Goal: Obtain resource: Obtain resource

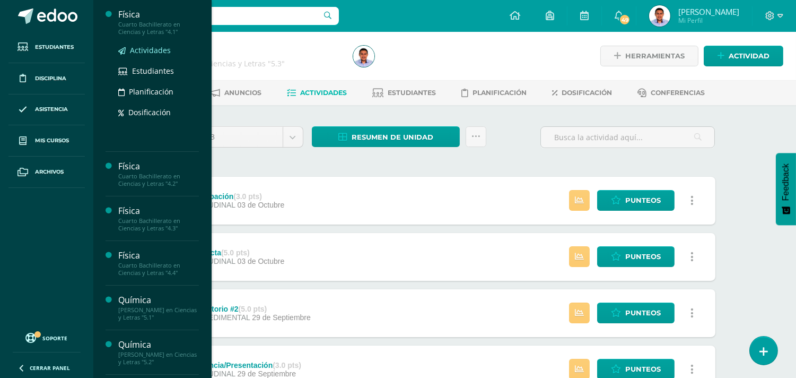
click at [136, 44] on link "Actividades" at bounding box center [158, 50] width 81 height 12
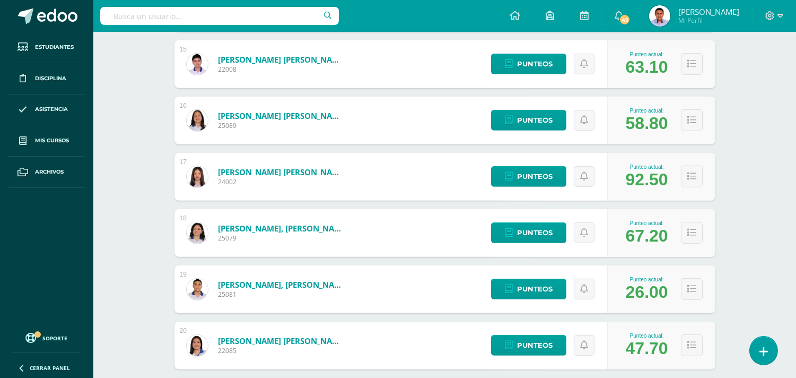
scroll to position [995, 0]
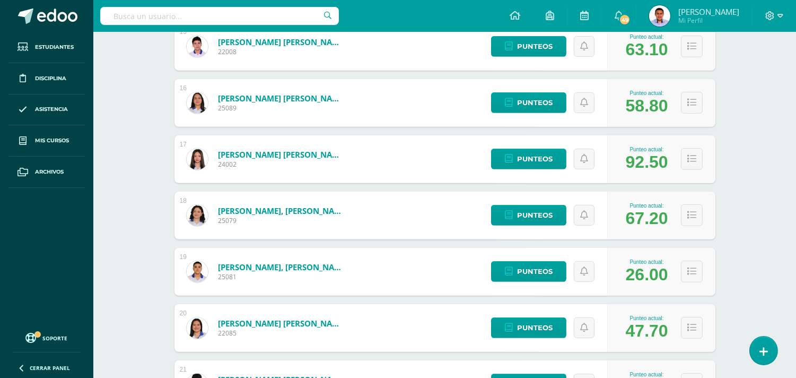
click at [245, 264] on link "Morales Nufio, José Vicente" at bounding box center [281, 267] width 127 height 11
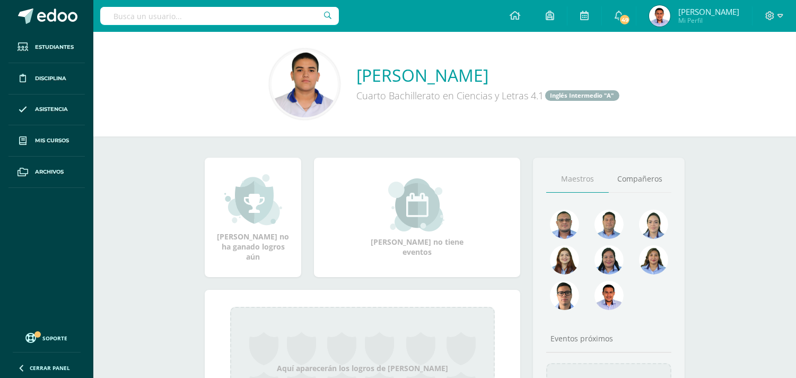
click at [410, 70] on link "José Vicente Morales Nufio" at bounding box center [489, 75] width 264 height 23
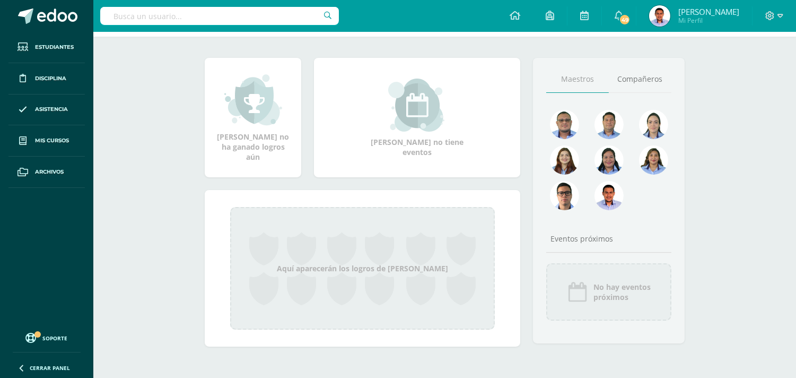
scroll to position [101, 0]
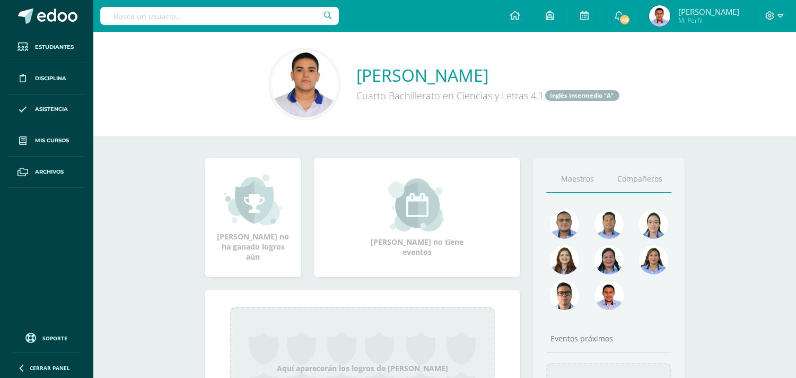
click at [626, 177] on link "Compañeros" at bounding box center [640, 179] width 63 height 27
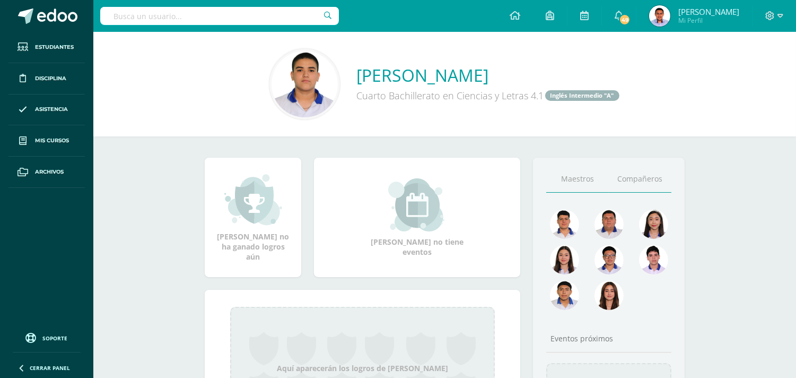
click at [577, 174] on link "Maestros" at bounding box center [577, 179] width 63 height 27
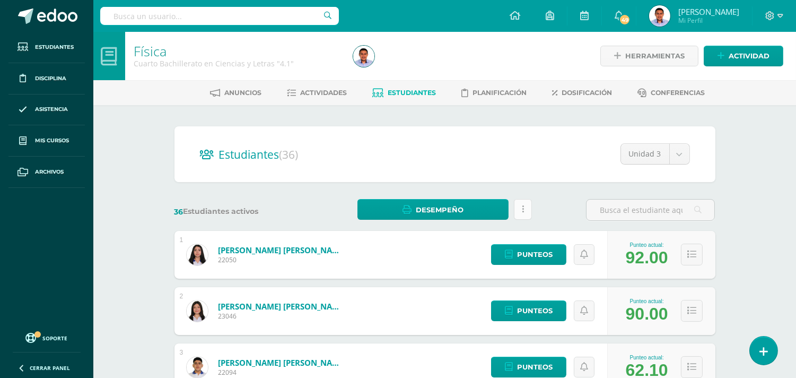
click at [529, 210] on link at bounding box center [523, 209] width 18 height 21
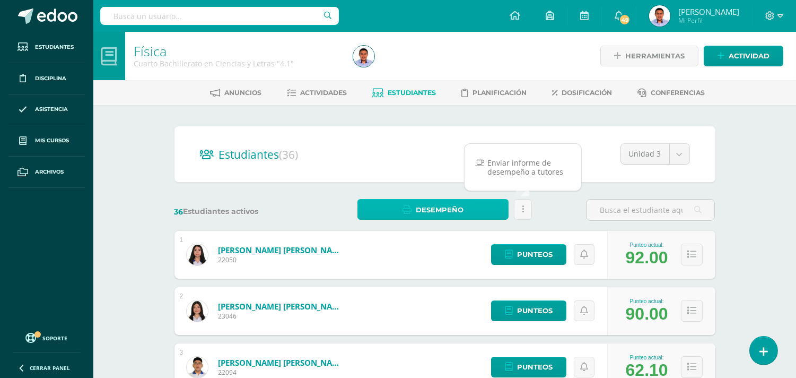
click at [444, 213] on span "Desempeño" at bounding box center [440, 210] width 48 height 20
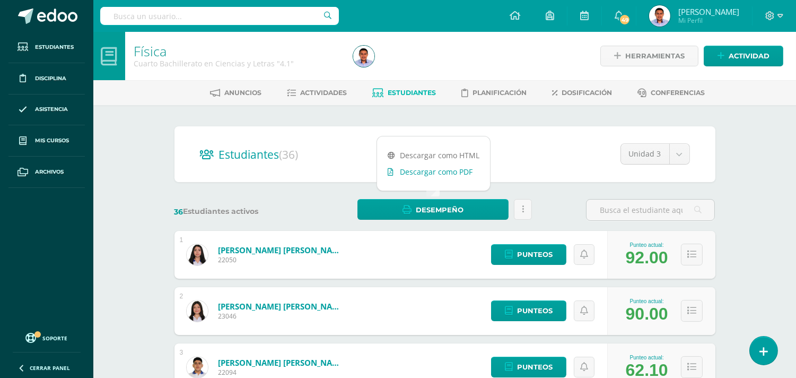
click at [438, 167] on link "Descargar como PDF" at bounding box center [433, 171] width 113 height 16
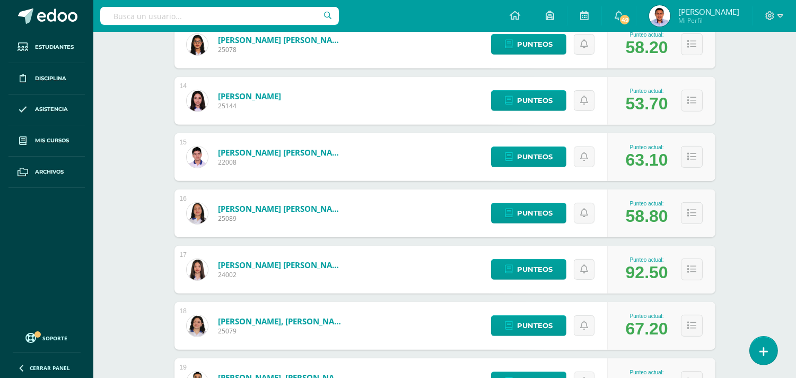
scroll to position [940, 0]
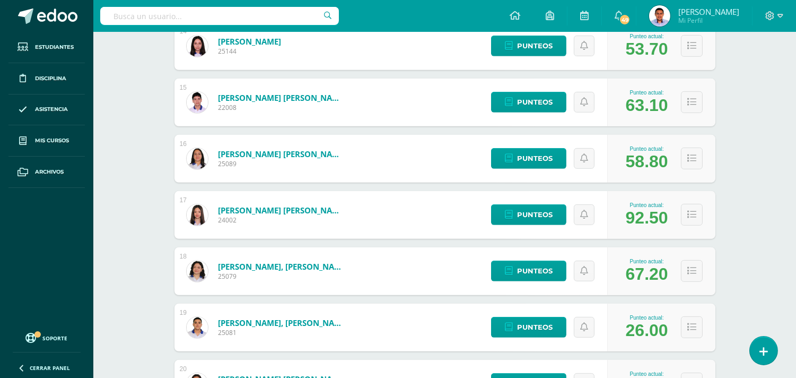
click at [701, 230] on div "1 Arriaga Sobvio, Danea Sofia 22050 Punteo actual: 92.00 Punteos 2 Berganza Vil…" at bounding box center [445, 130] width 541 height 1679
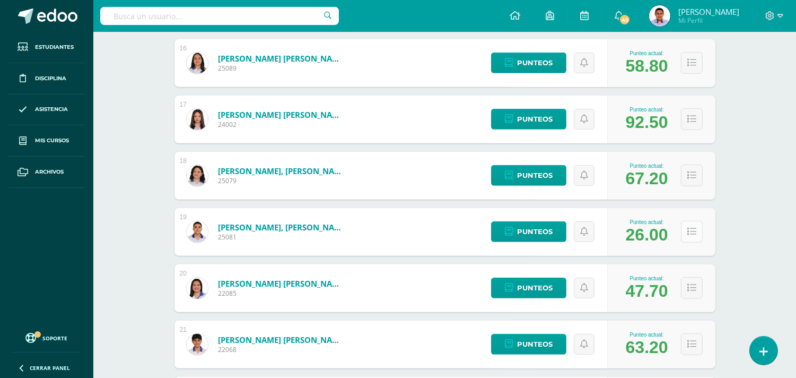
click at [692, 230] on icon at bounding box center [692, 231] width 9 height 9
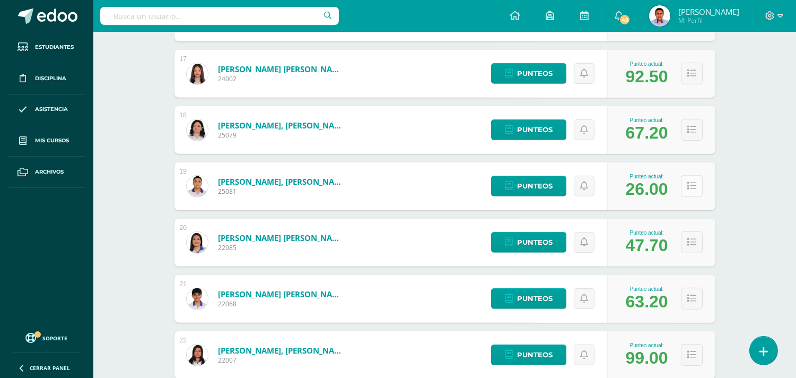
scroll to position [1153, 0]
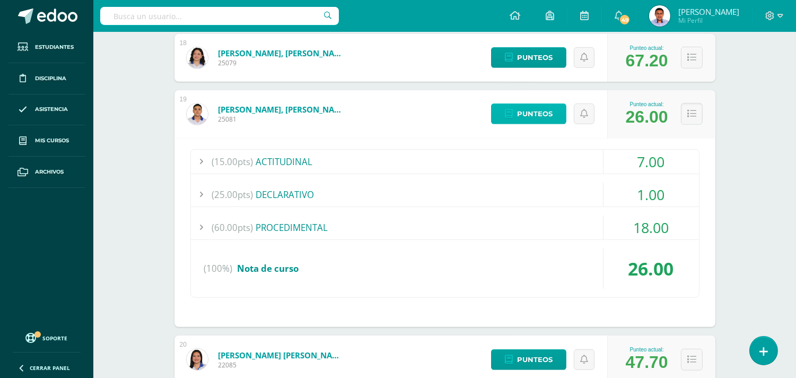
click at [549, 110] on span "Punteos" at bounding box center [535, 114] width 36 height 20
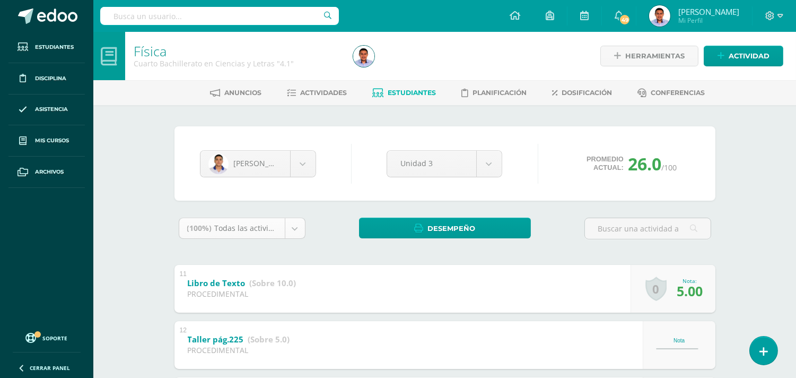
click at [290, 223] on body "Estudiantes Disciplina Asistencia Mis cursos Archivos Soporte Ayuda Reportar un…" at bounding box center [398, 276] width 796 height 552
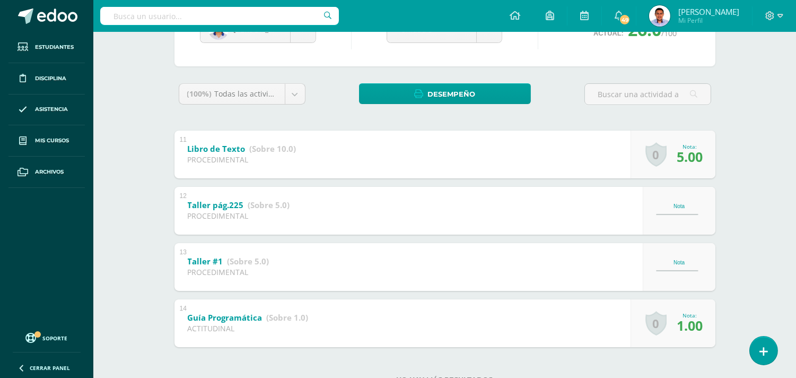
scroll to position [173, 0]
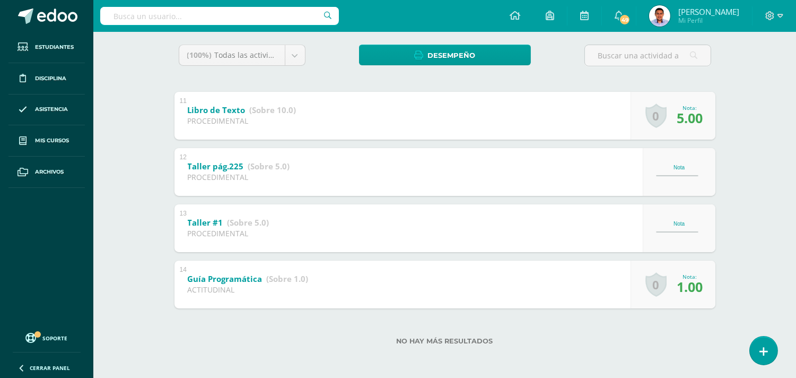
click at [744, 223] on div "Física Cuarto Bachillerato en Ciencias y Letras "4.1" Herramientas Detalle de a…" at bounding box center [444, 119] width 703 height 520
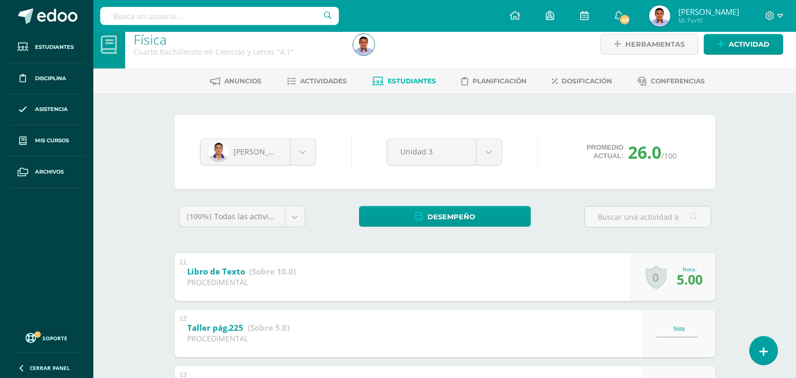
scroll to position [0, 0]
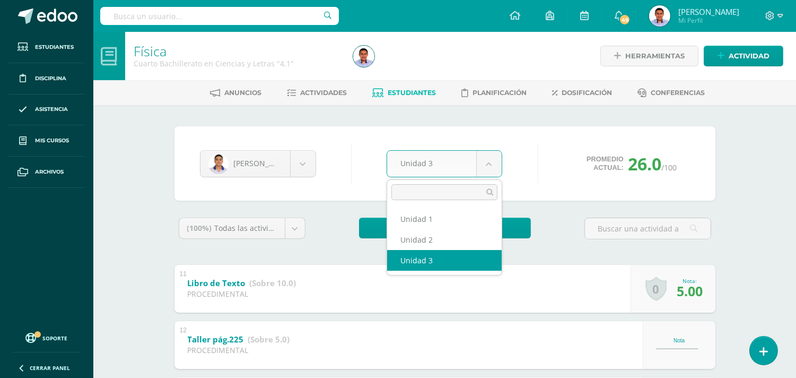
click at [488, 155] on body "Estudiantes Disciplina Asistencia Mis cursos Archivos Soporte Ayuda Reportar un…" at bounding box center [398, 276] width 796 height 552
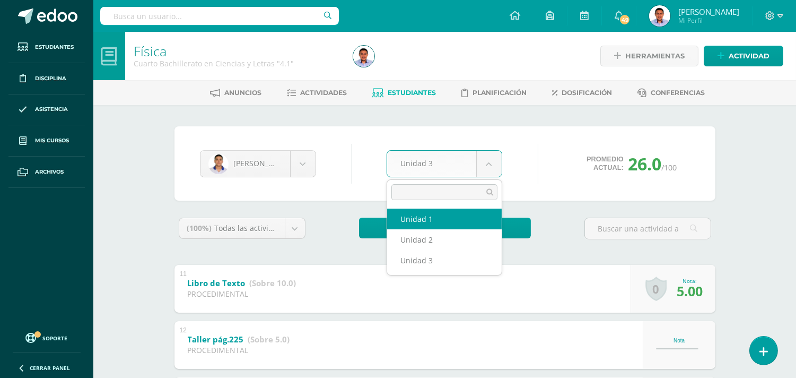
select select "Unidad 1"
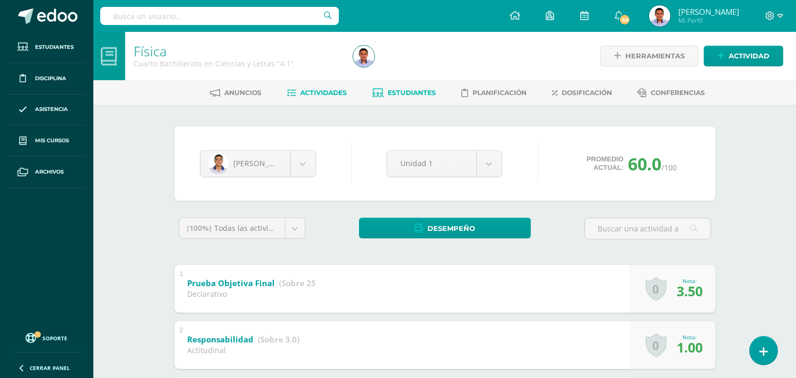
click at [324, 93] on span "Actividades" at bounding box center [323, 93] width 47 height 8
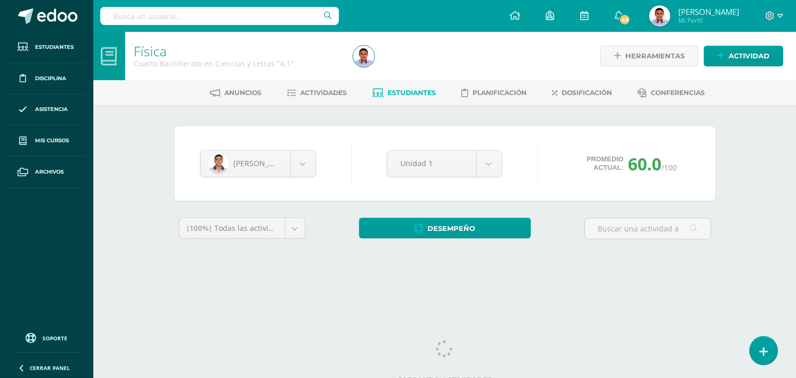
scroll to position [10, 0]
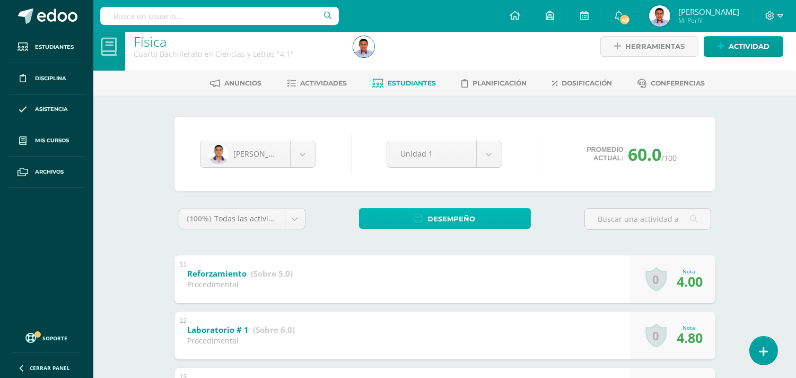
click at [374, 218] on link "Desempeño" at bounding box center [445, 218] width 172 height 21
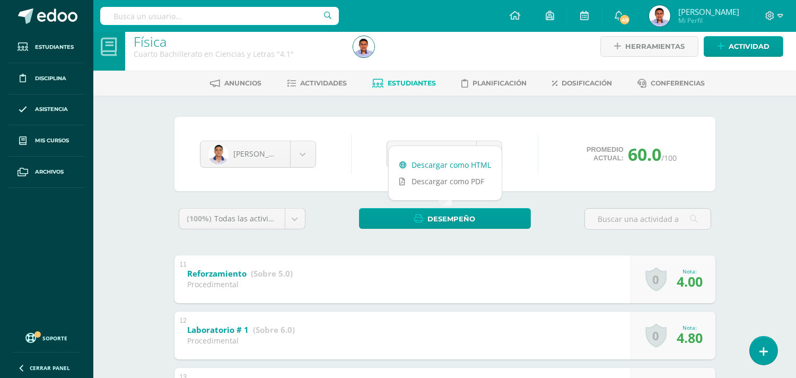
click at [438, 170] on link "Descargar como HTML" at bounding box center [445, 165] width 113 height 16
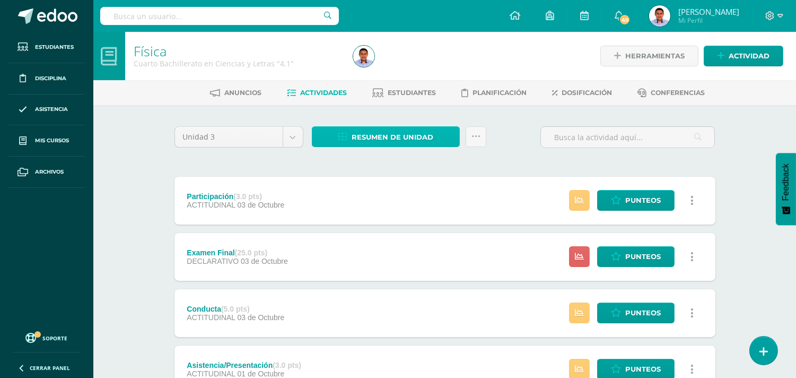
click at [373, 132] on span "Resumen de unidad" at bounding box center [393, 137] width 82 height 20
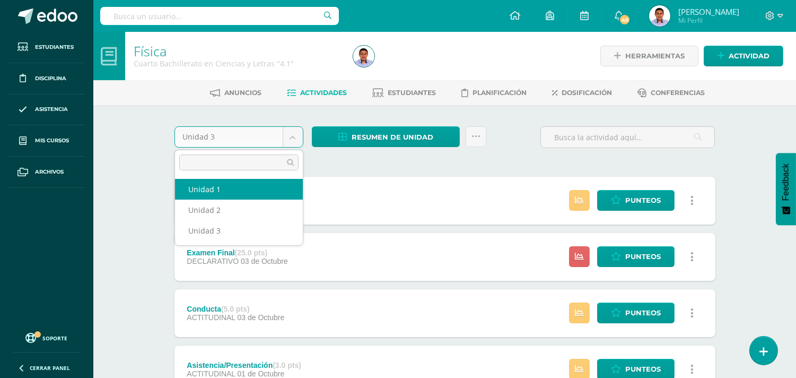
select select "Unidad 1"
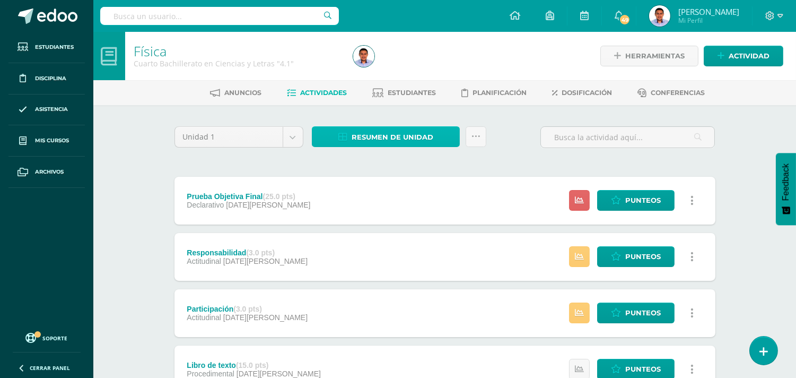
click at [415, 136] on span "Resumen de unidad" at bounding box center [393, 137] width 82 height 20
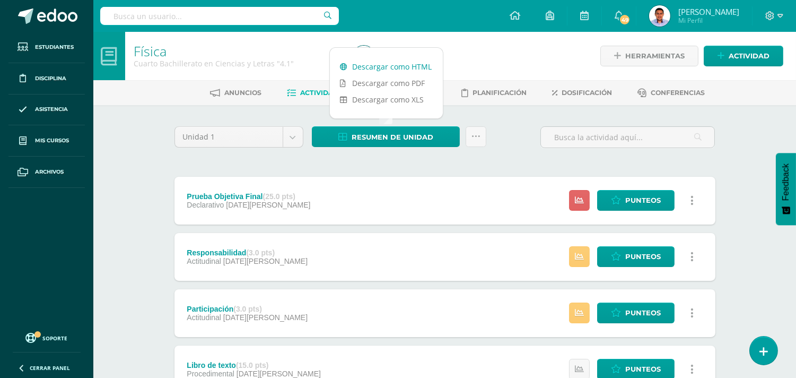
click at [405, 62] on link "Descargar como HTML" at bounding box center [386, 66] width 113 height 16
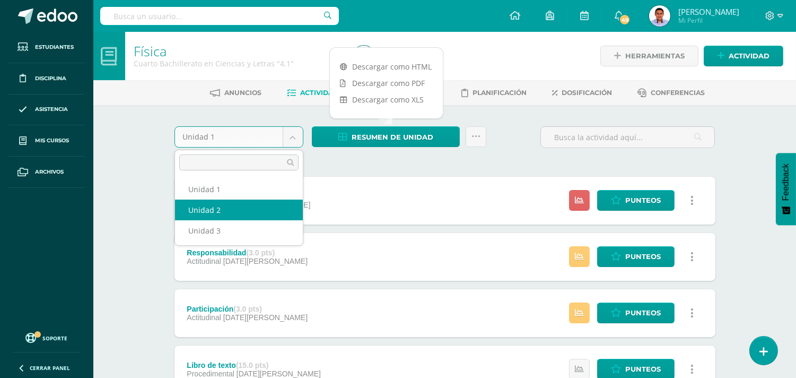
select select "Unidad 2"
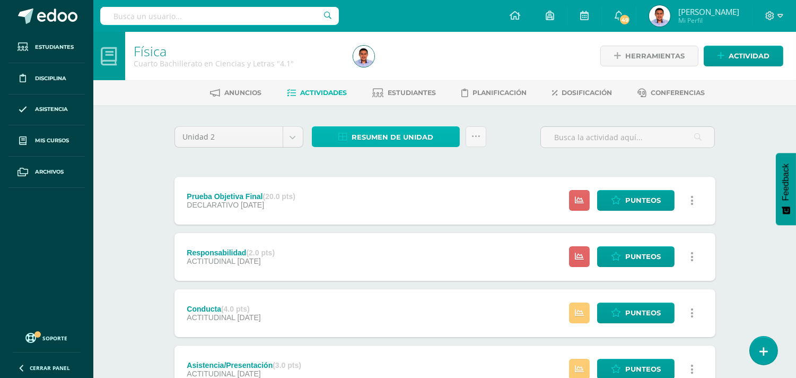
click at [368, 136] on span "Resumen de unidad" at bounding box center [393, 137] width 82 height 20
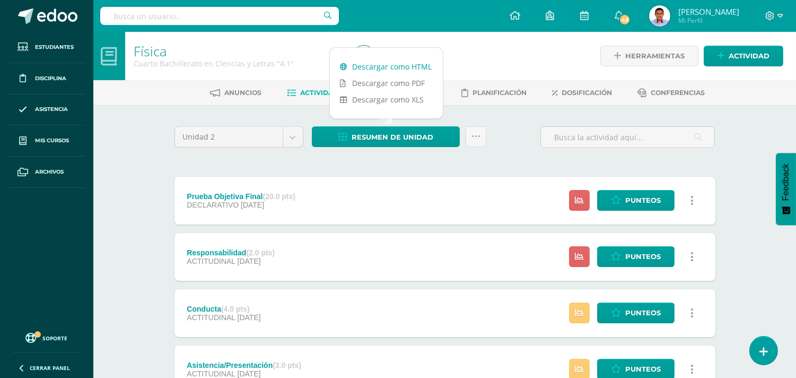
click at [379, 68] on link "Descargar como HTML" at bounding box center [386, 66] width 113 height 16
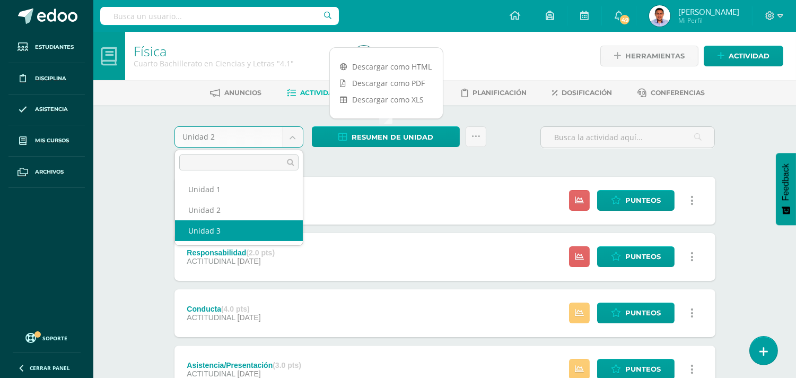
drag, startPoint x: 227, startPoint y: 227, endPoint x: 264, endPoint y: 195, distance: 48.9
select select "Unidad 3"
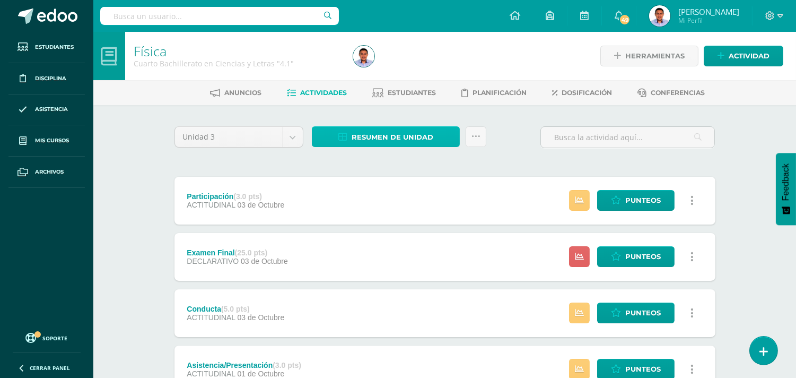
click at [359, 138] on span "Resumen de unidad" at bounding box center [393, 137] width 82 height 20
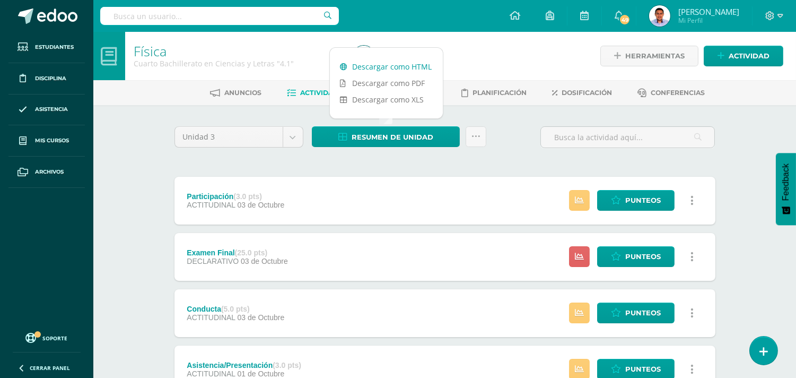
click at [378, 65] on link "Descargar como HTML" at bounding box center [386, 66] width 113 height 16
